Goal: Information Seeking & Learning: Check status

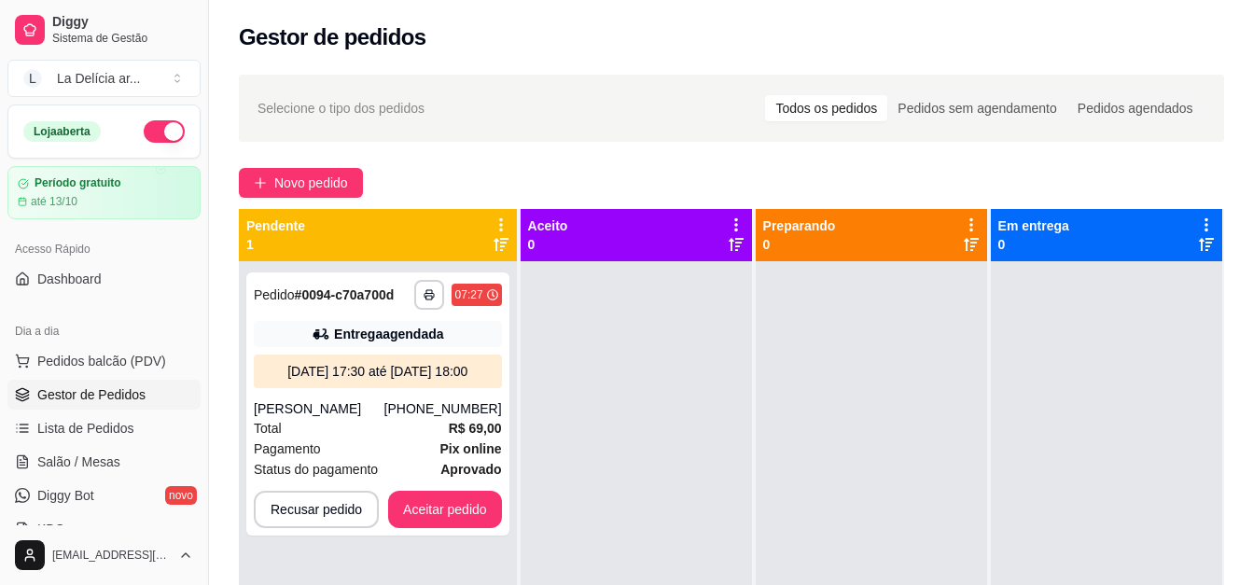
drag, startPoint x: 0, startPoint y: 0, endPoint x: 728, endPoint y: 398, distance: 829.6
click at [728, 398] on div at bounding box center [636, 553] width 231 height 585
click at [644, 399] on div at bounding box center [636, 553] width 231 height 585
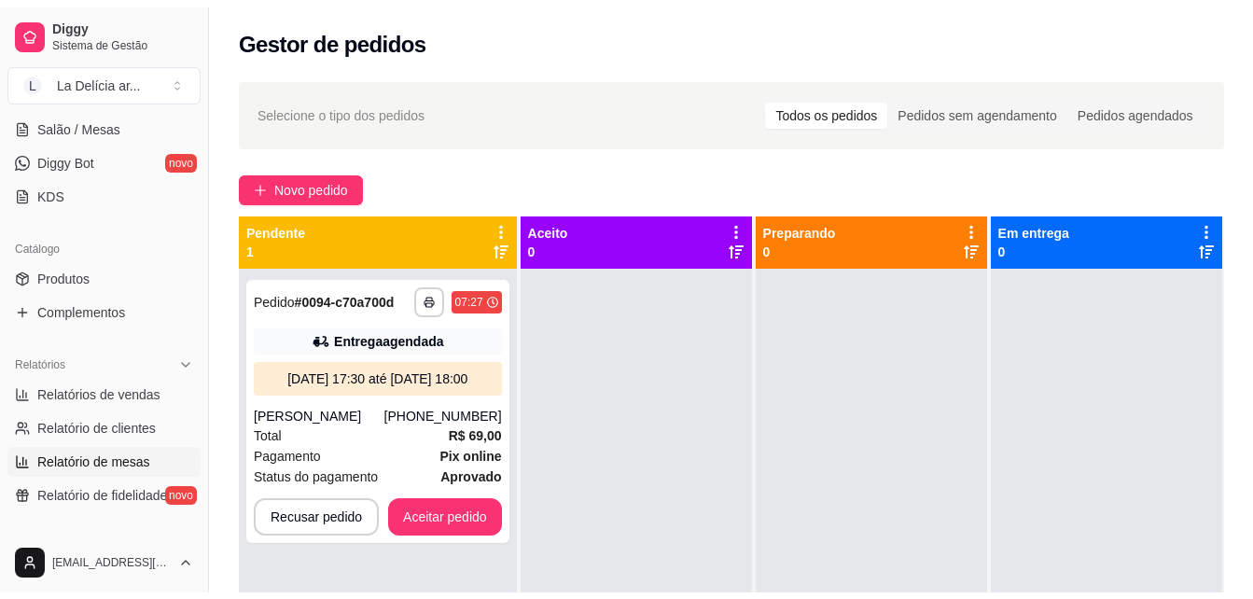
scroll to position [373, 0]
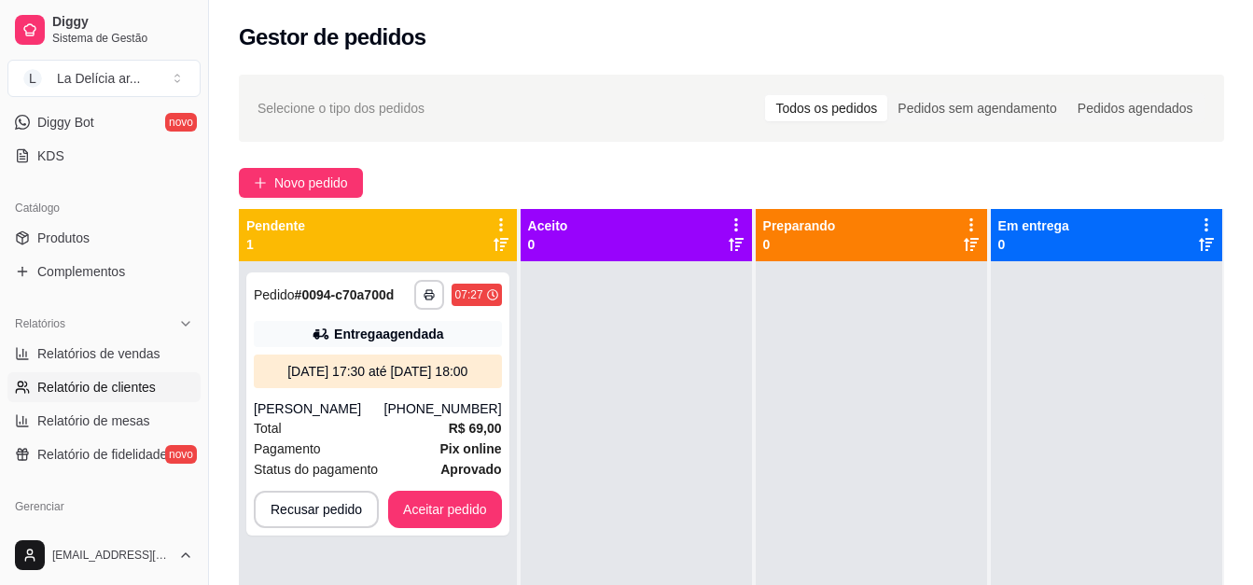
drag, startPoint x: 102, startPoint y: 392, endPoint x: 116, endPoint y: 392, distance: 14.0
click at [102, 392] on span "Relatório de clientes" at bounding box center [96, 387] width 118 height 19
select select "30"
select select "HIGHEST_TOTAL_SPENT_WITH_ORDERS"
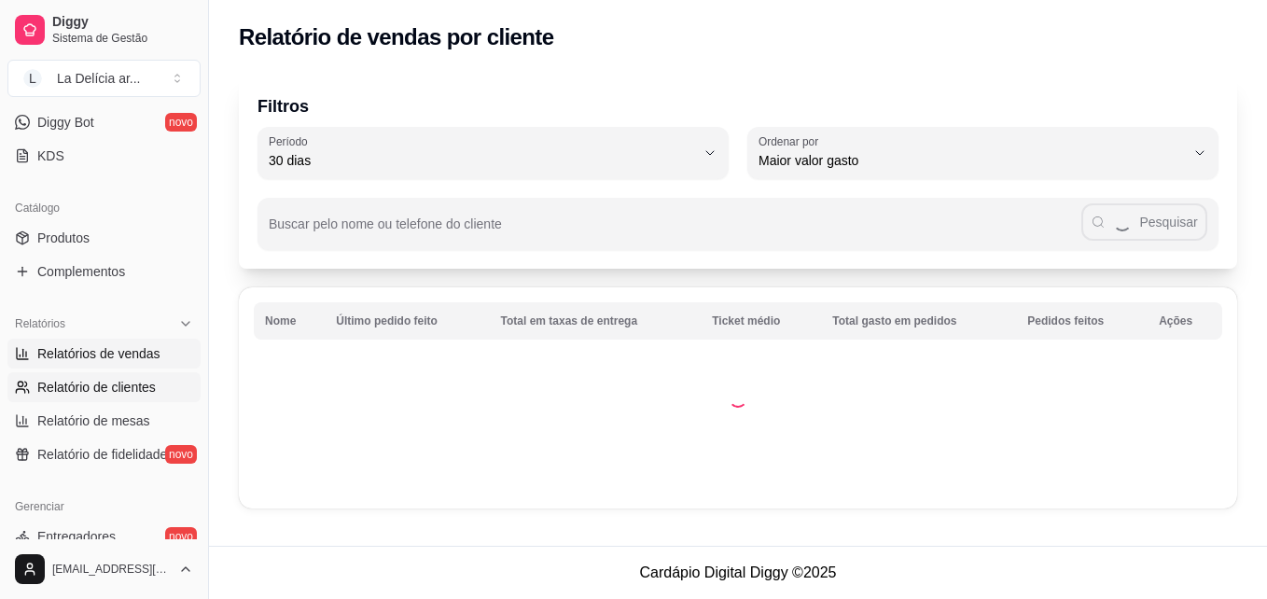
click at [50, 353] on span "Relatórios de vendas" at bounding box center [98, 353] width 123 height 19
select select "ALL"
select select "0"
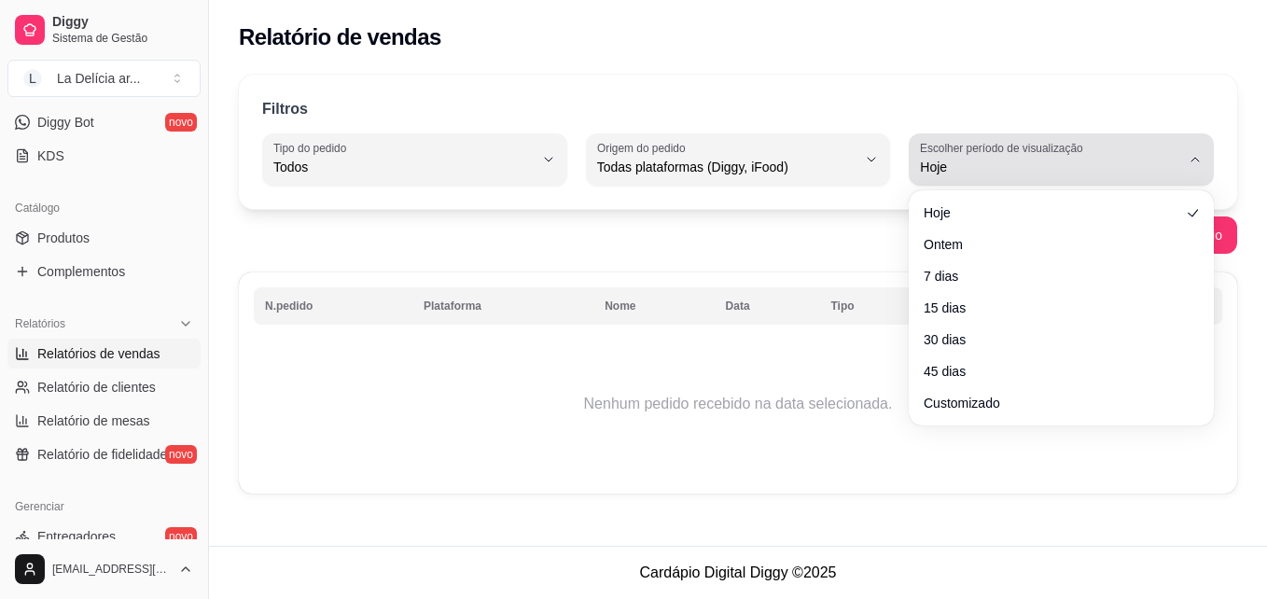
click at [977, 152] on label "Escolher período de visualização" at bounding box center [1004, 148] width 169 height 16
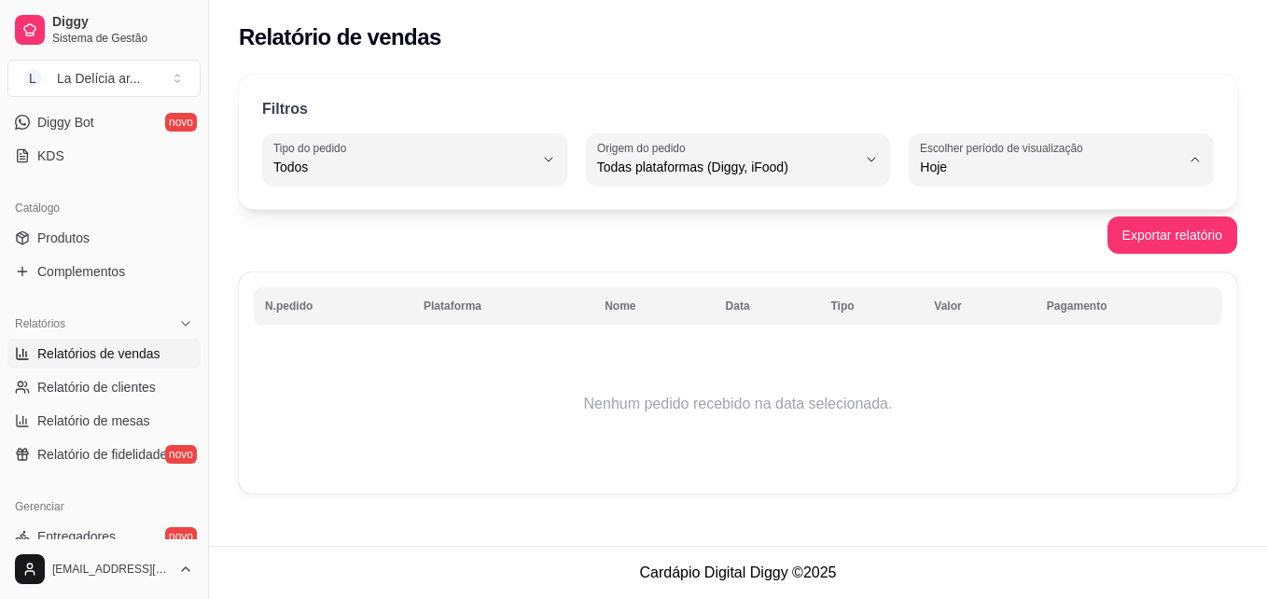
click at [943, 246] on span "Ontem" at bounding box center [1052, 242] width 246 height 18
type input "1"
select select "1"
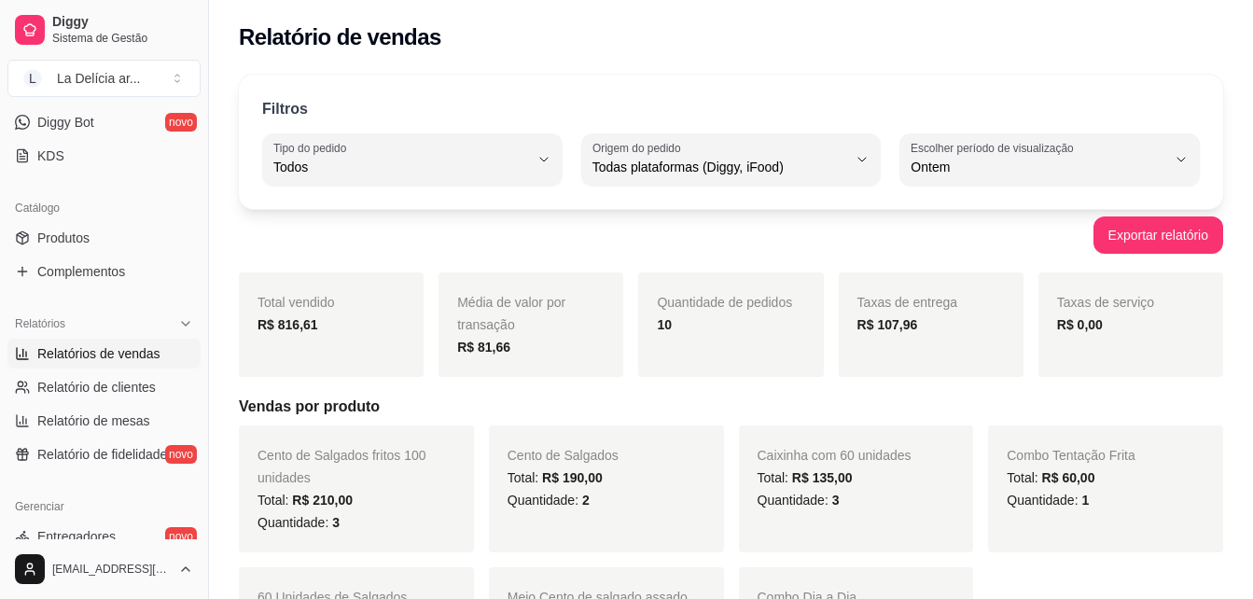
click at [730, 191] on div "Filtros ALL Tipo do pedido Todos Entrega Retirada Mesa Consumo local Tipo do pe…" at bounding box center [731, 142] width 984 height 134
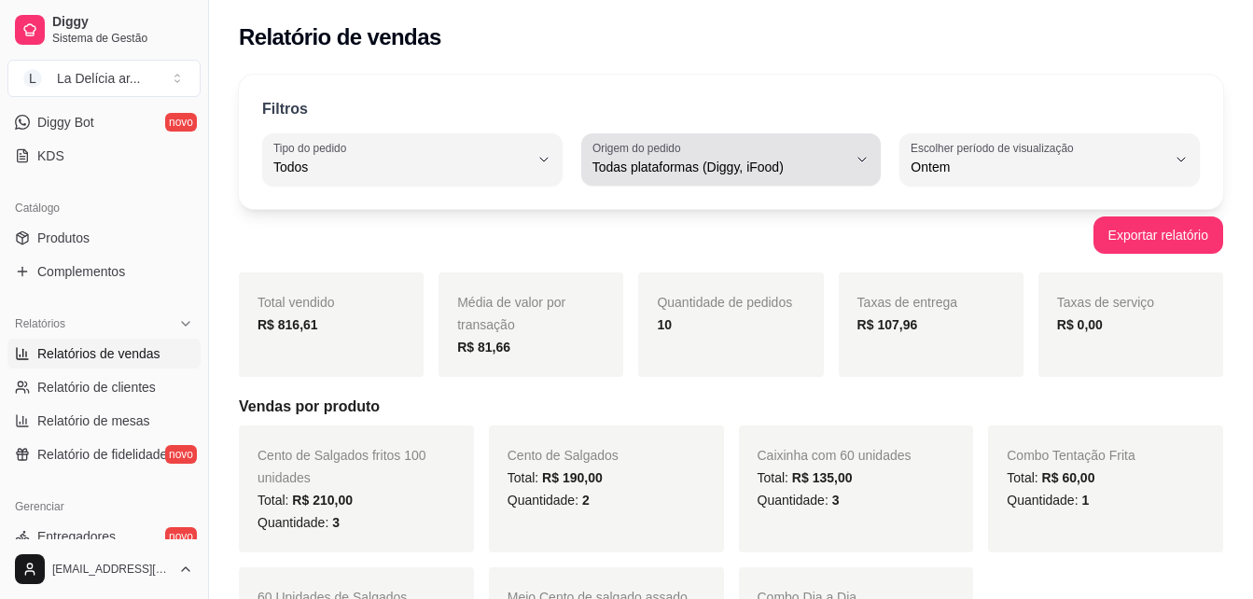
click at [744, 174] on span "Todas plataformas (Diggy, iFood)" at bounding box center [720, 167] width 256 height 19
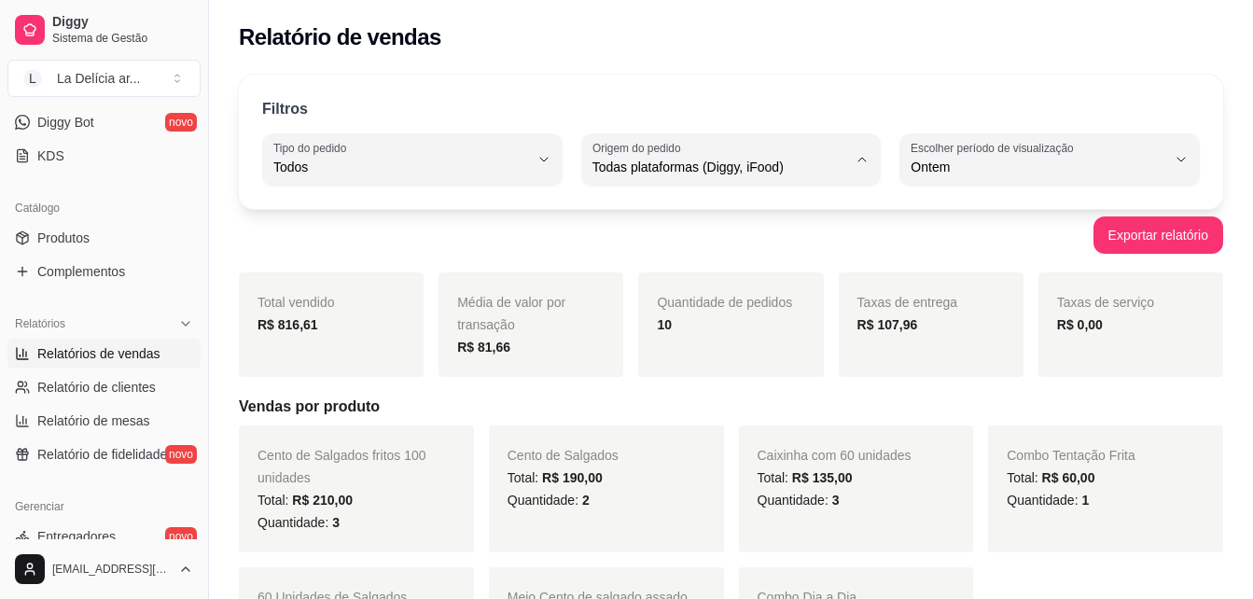
click at [645, 255] on li "Diggy" at bounding box center [730, 242] width 273 height 29
type input "DIGGY"
select select "DIGGY"
